Goal: Information Seeking & Learning: Learn about a topic

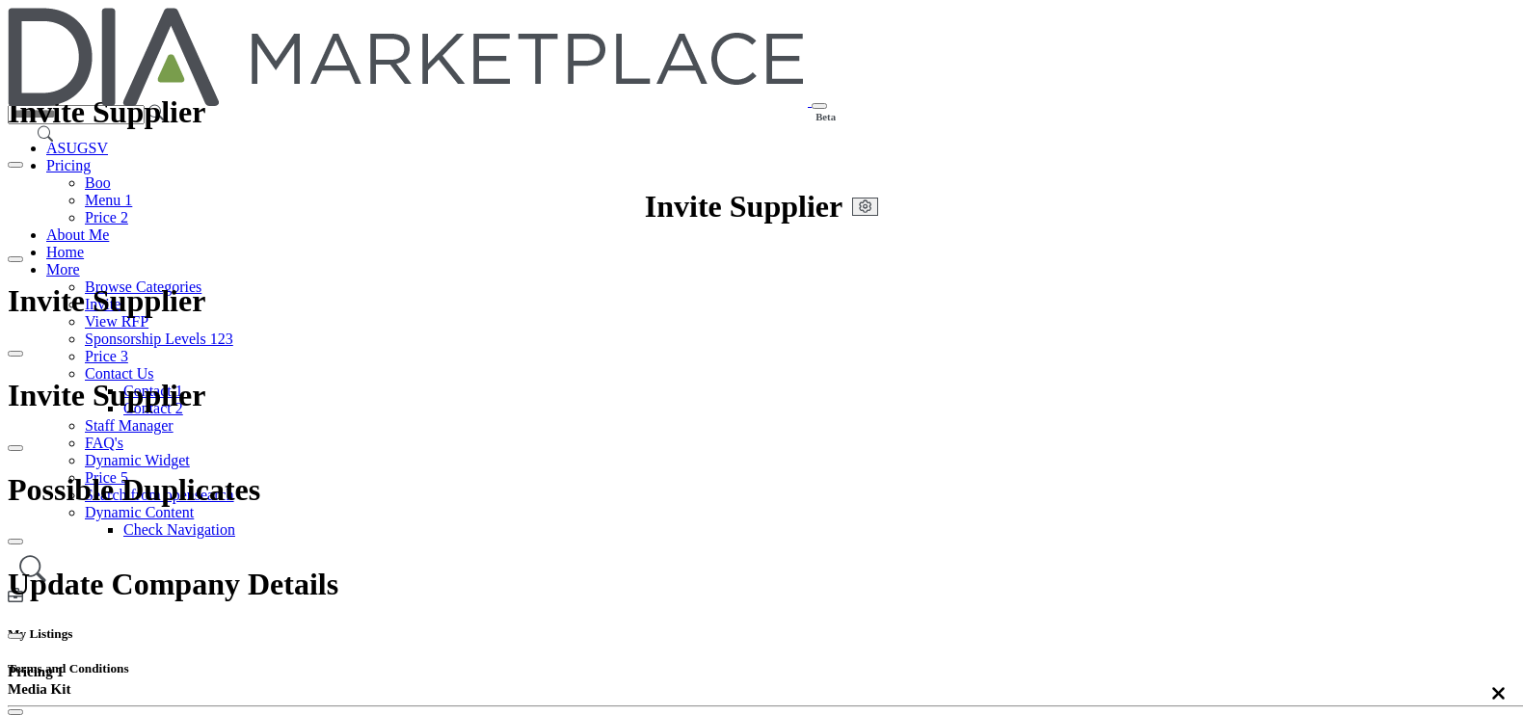
scroll to position [481, 0]
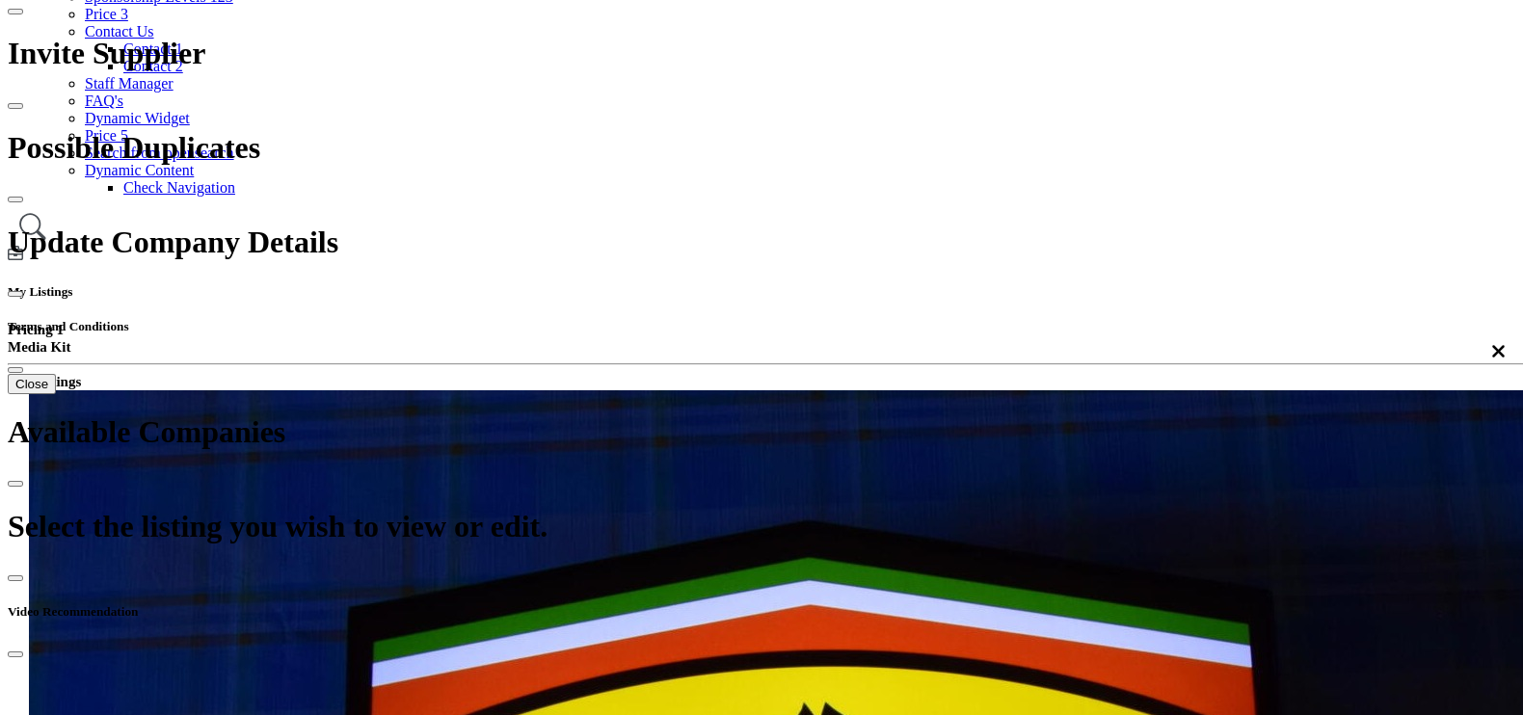
scroll to position [481, 0]
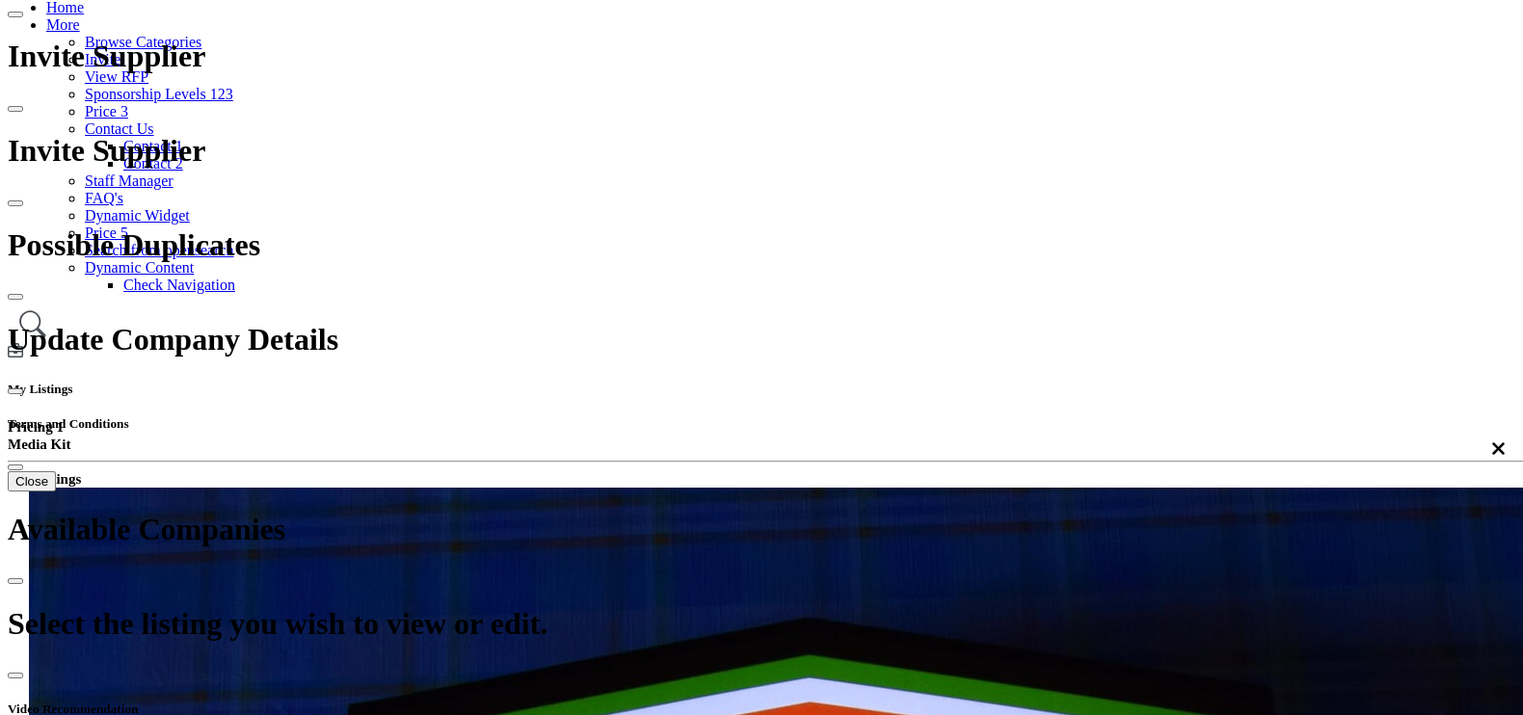
scroll to position [120, 0]
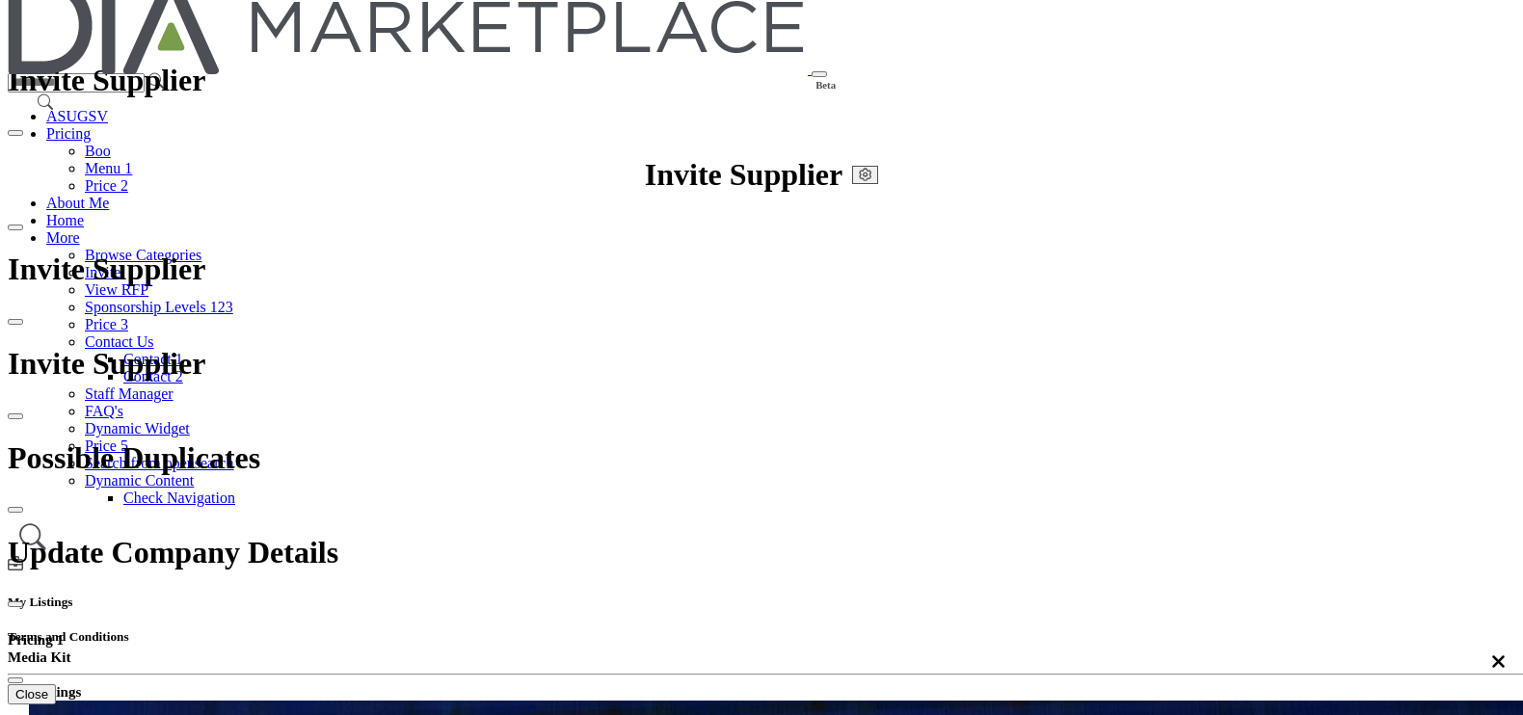
scroll to position [120, 0]
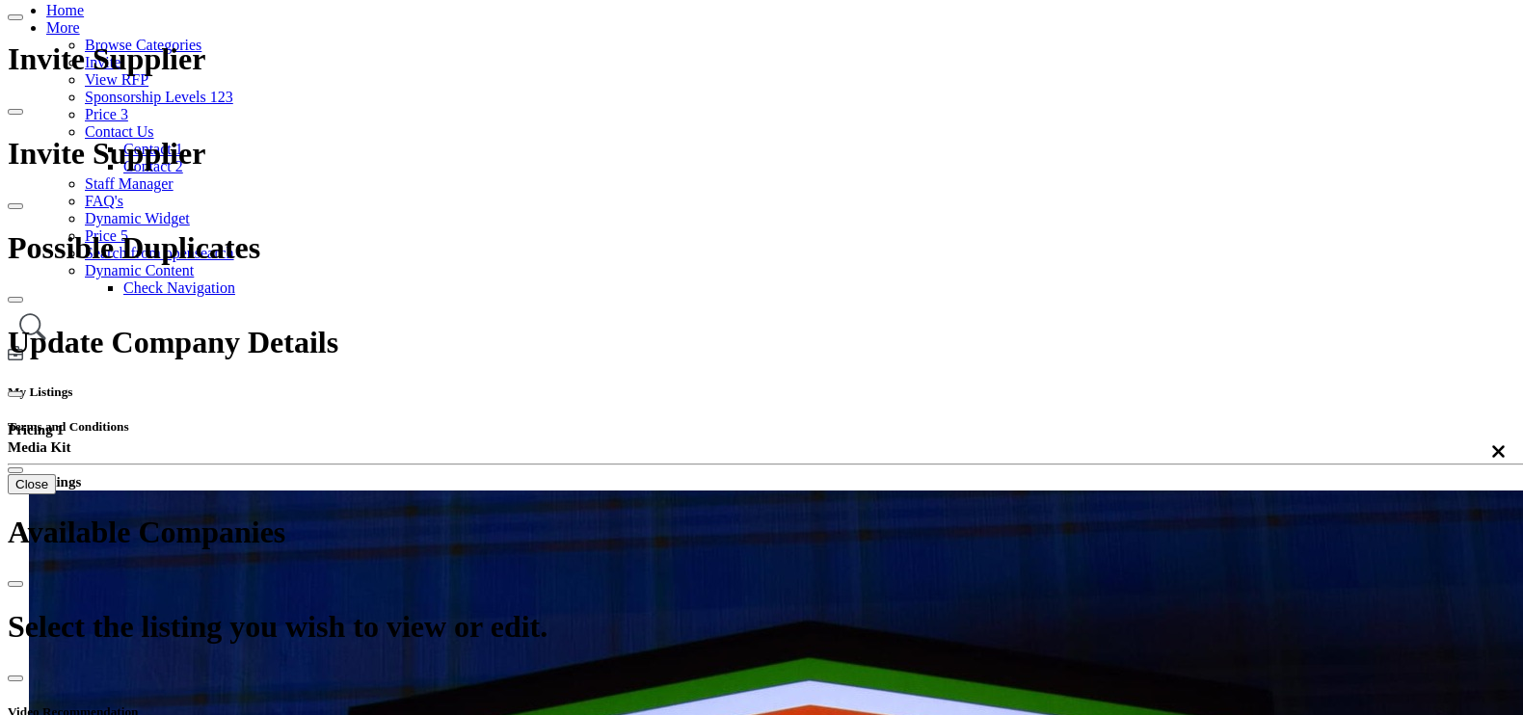
scroll to position [240, 0]
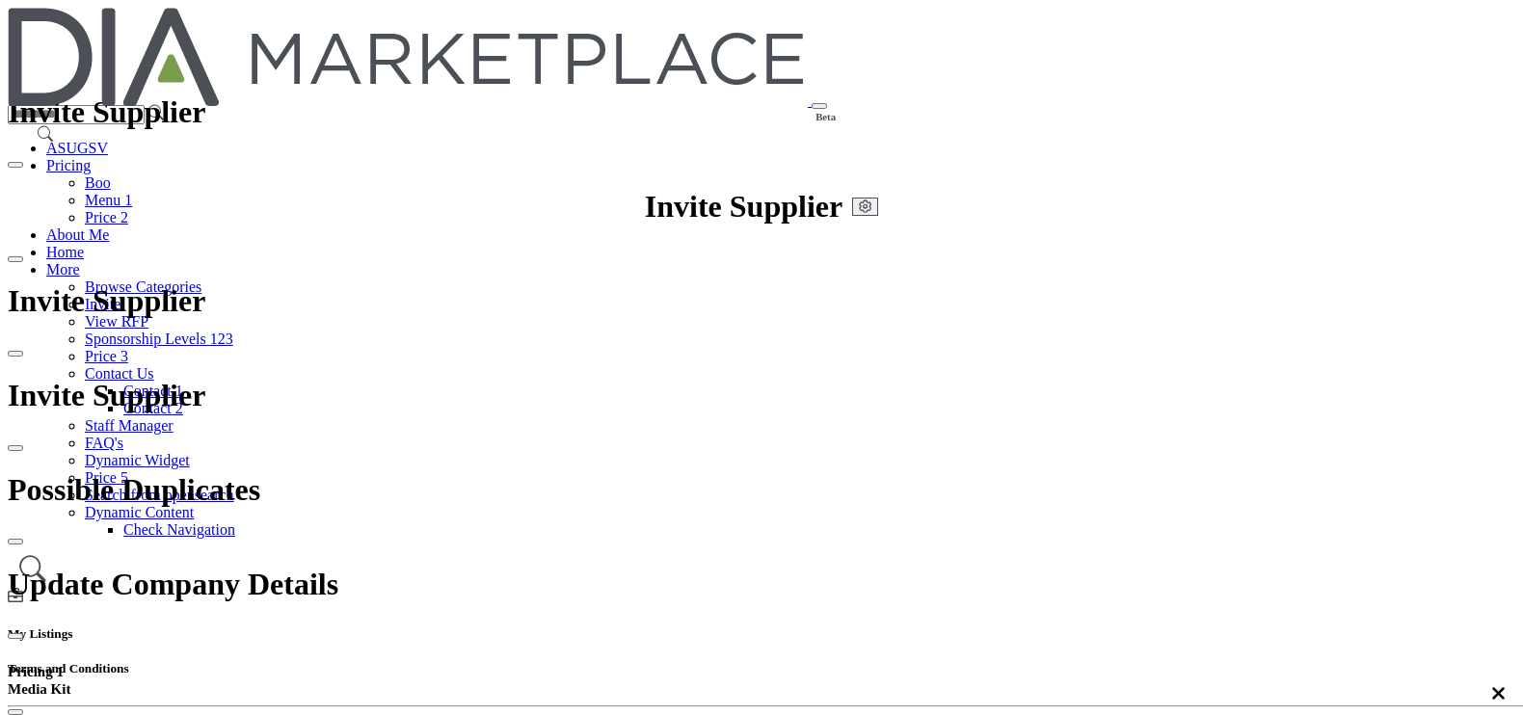
scroll to position [481, 0]
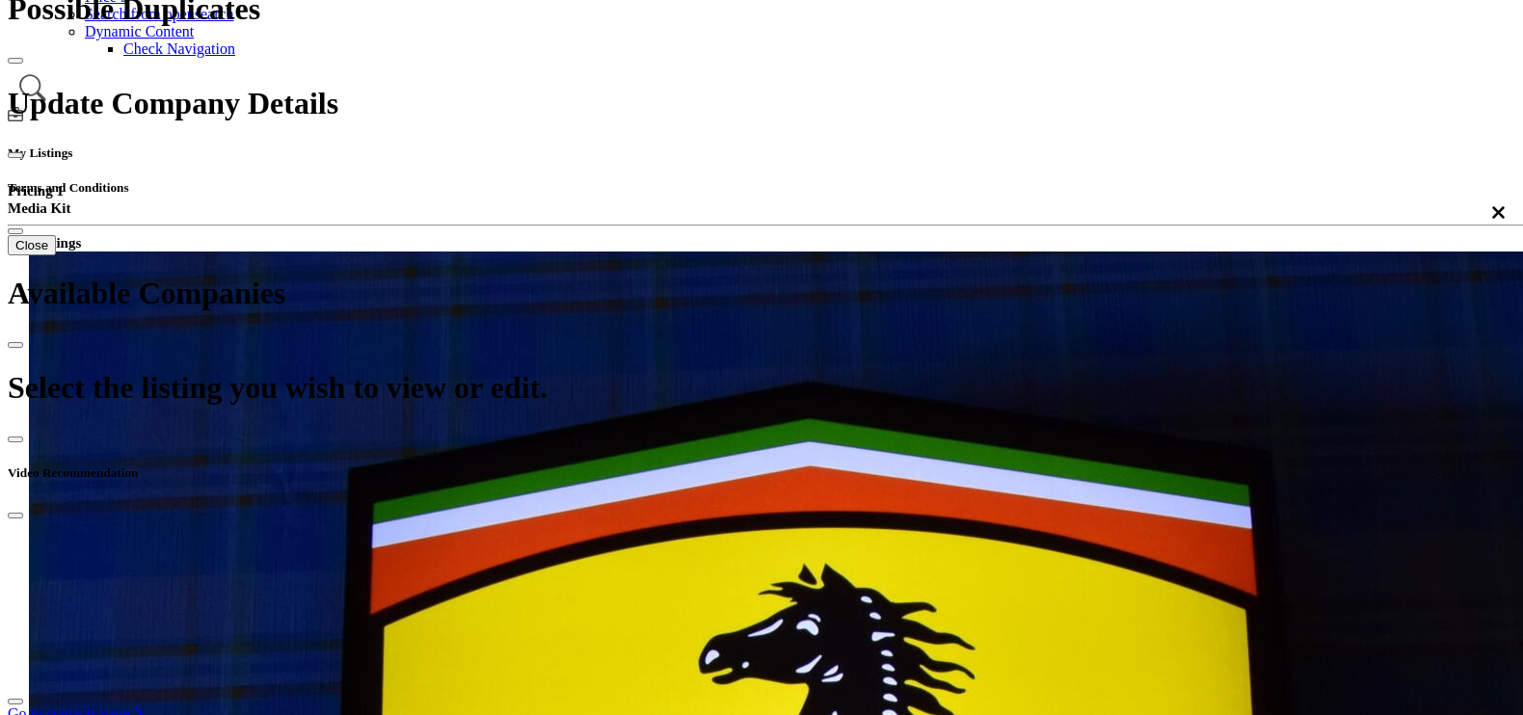
drag, startPoint x: 731, startPoint y: 504, endPoint x: 893, endPoint y: 487, distance: 162.9
drag, startPoint x: 893, startPoint y: 487, endPoint x: 878, endPoint y: 492, distance: 15.2
click at [0, 0] on div at bounding box center [0, 0] width 0 height 0
drag, startPoint x: 732, startPoint y: 497, endPoint x: 787, endPoint y: 499, distance: 55.0
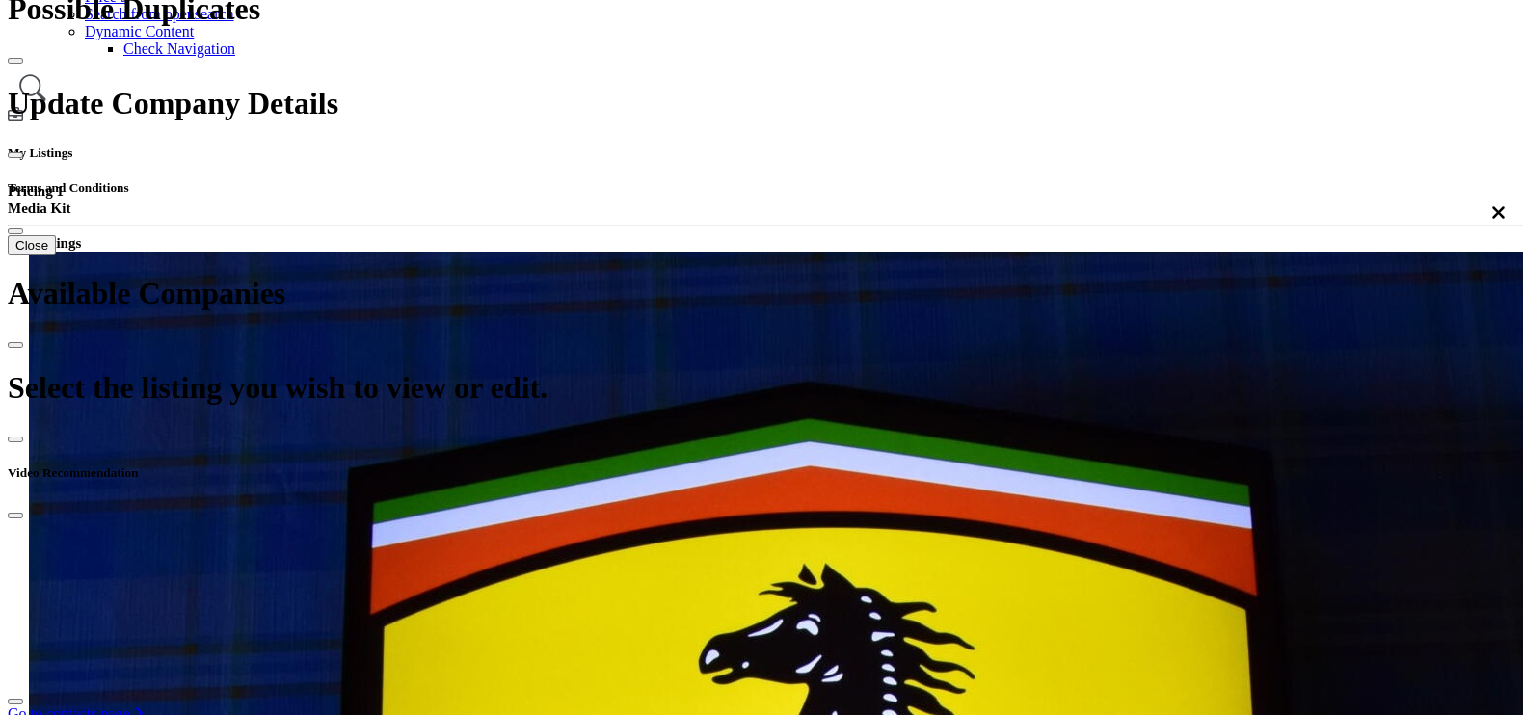
drag, startPoint x: 787, startPoint y: 499, endPoint x: 735, endPoint y: 500, distance: 52.1
drag, startPoint x: 734, startPoint y: 497, endPoint x: 847, endPoint y: 497, distance: 112.8
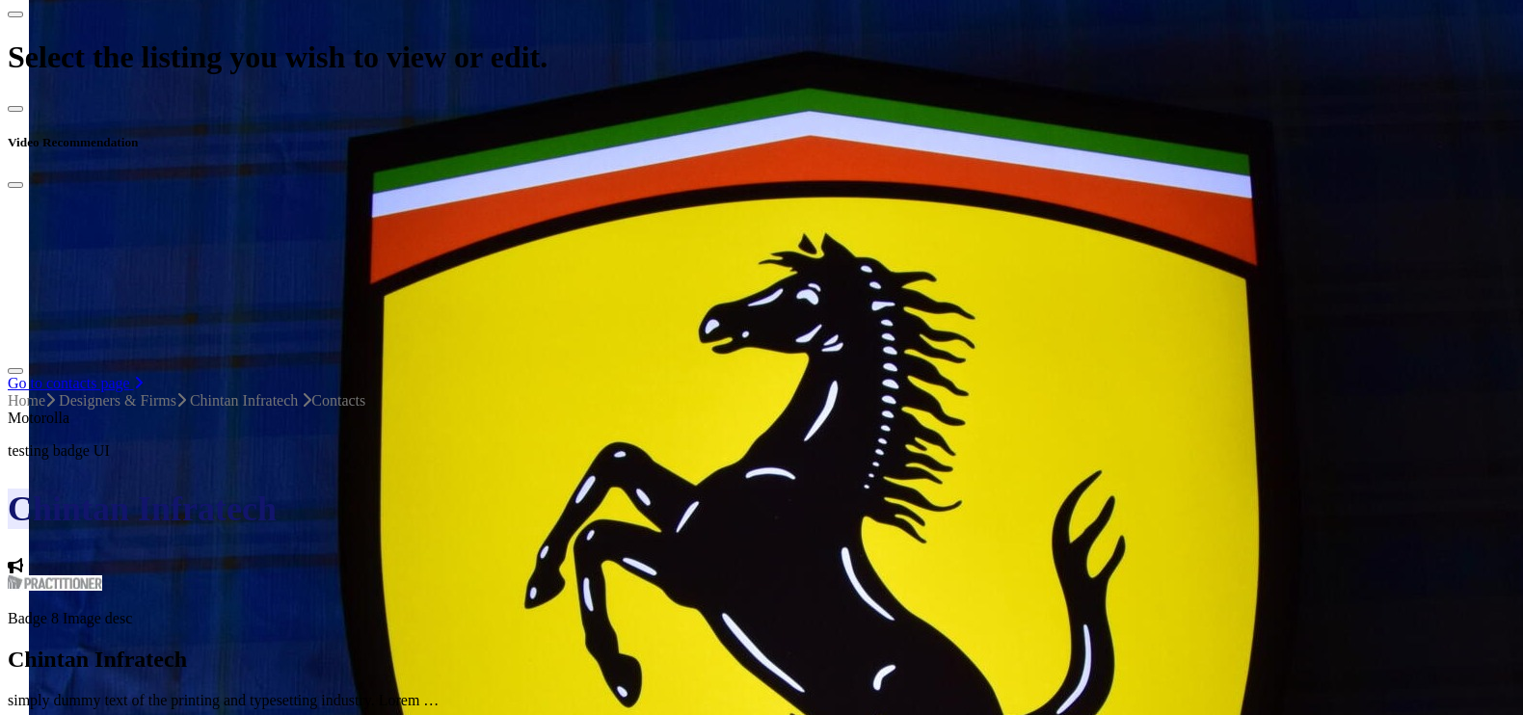
scroll to position [963, 0]
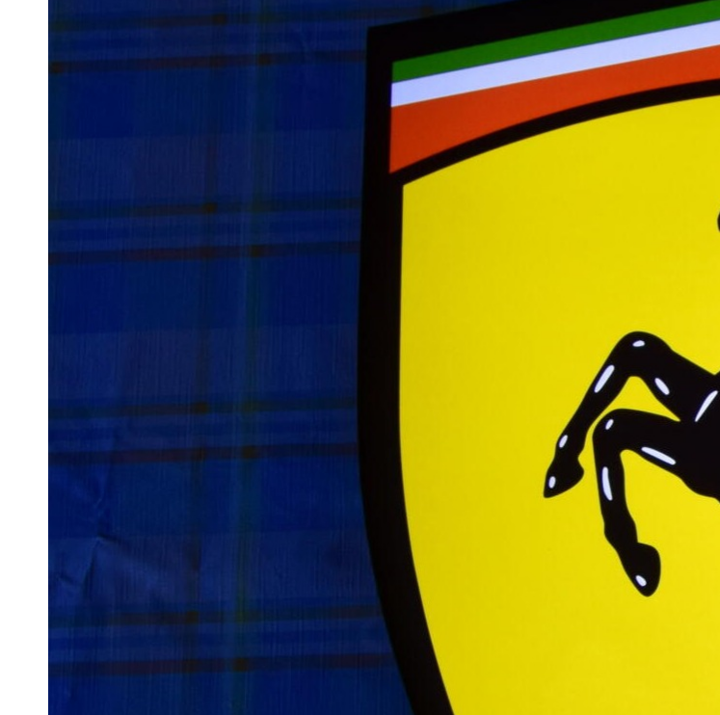
scroll to position [958, 0]
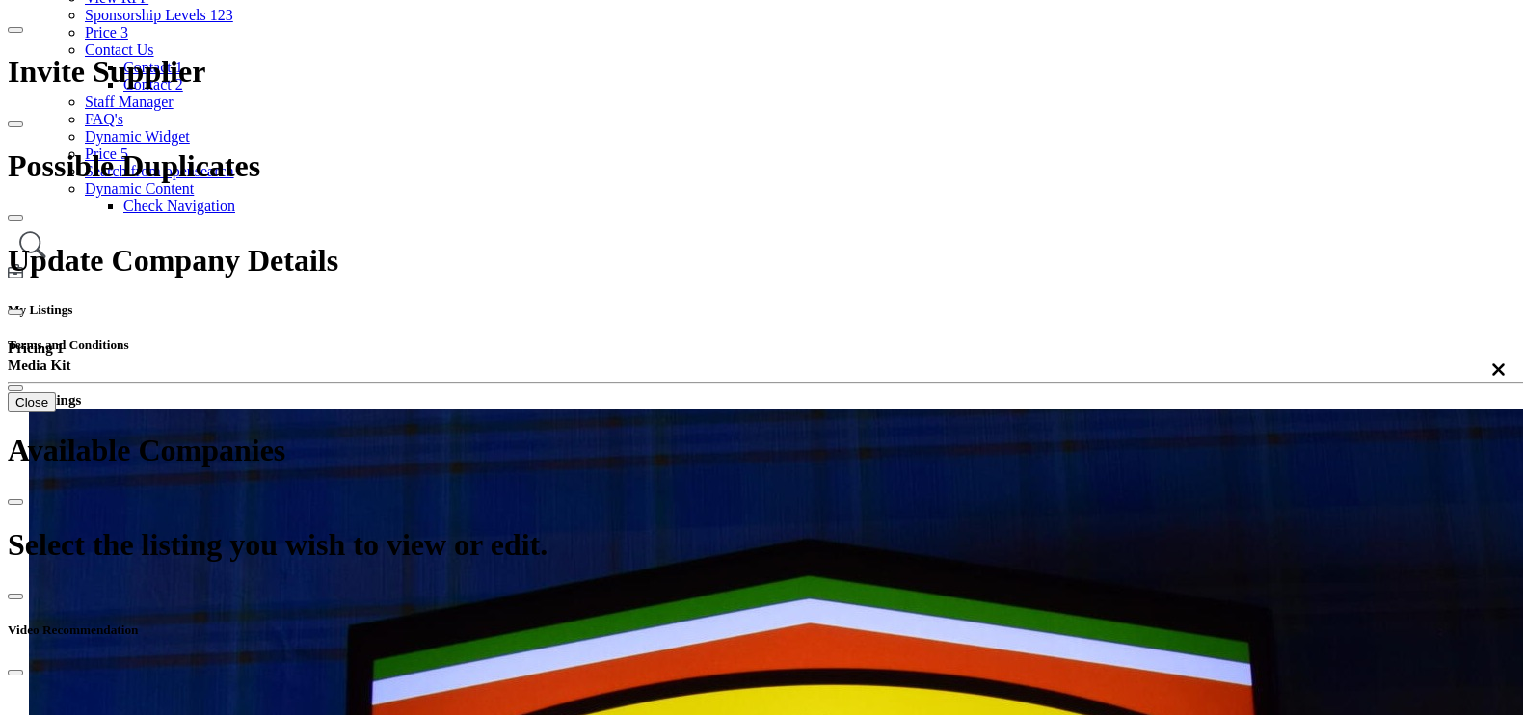
scroll to position [120, 0]
